Goal: Task Accomplishment & Management: Manage account settings

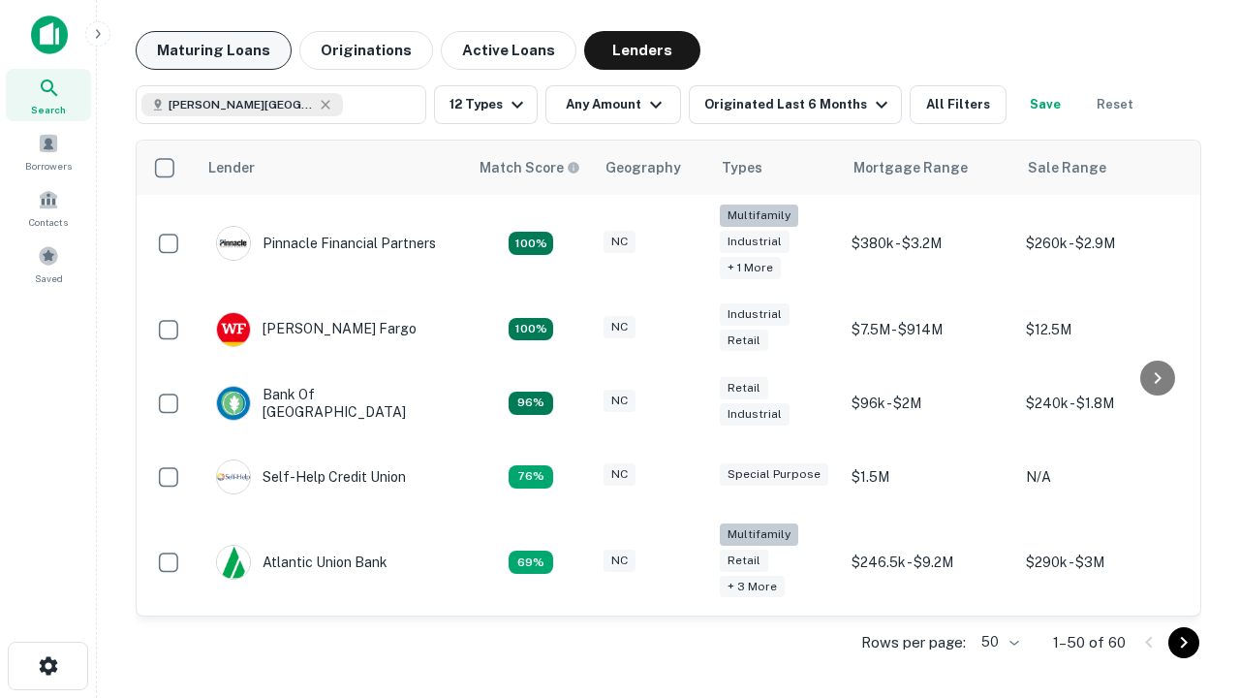
click at [213, 50] on button "Maturing Loans" at bounding box center [214, 50] width 156 height 39
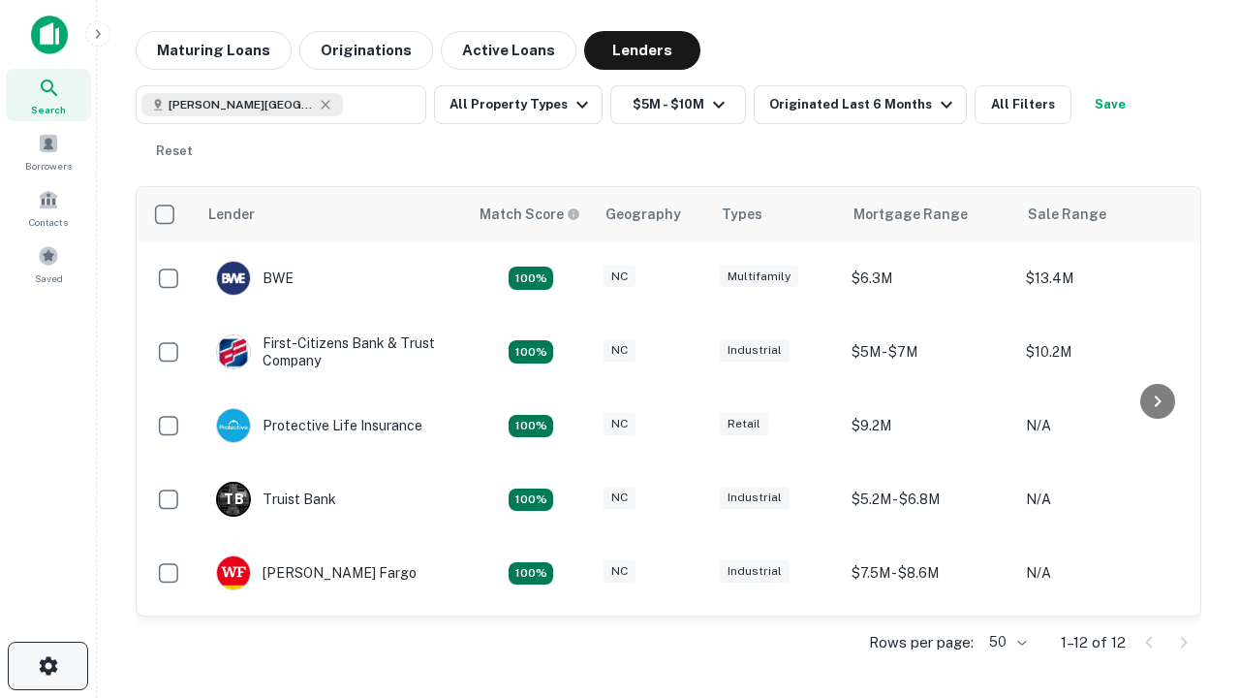
click at [47, 666] on icon "button" at bounding box center [48, 665] width 23 height 23
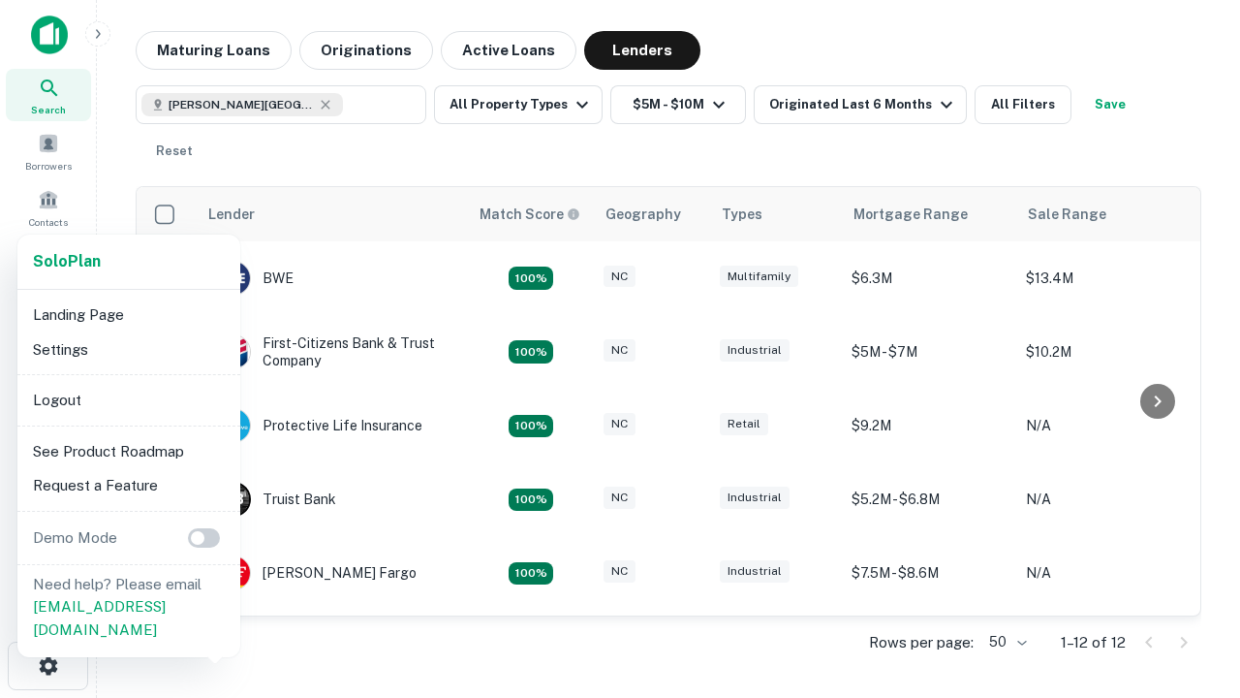
click at [128, 399] on li "Logout" at bounding box center [128, 400] width 207 height 35
